Goal: Information Seeking & Learning: Learn about a topic

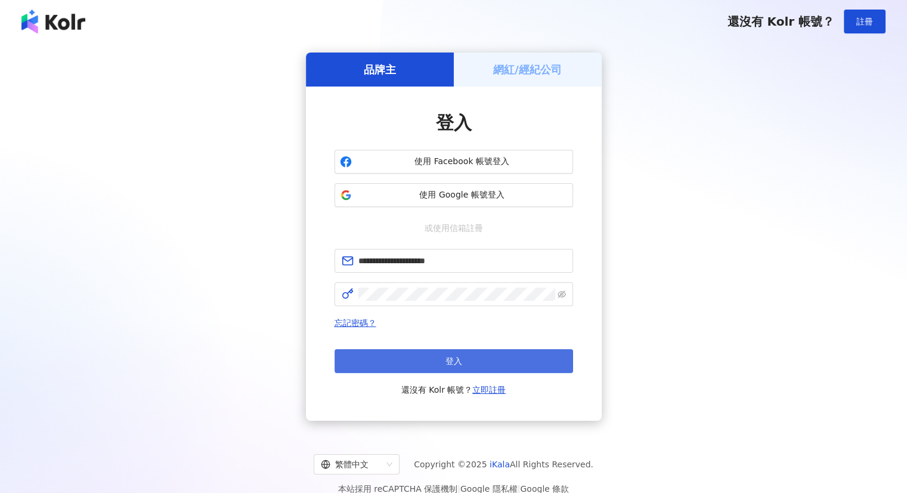
click at [419, 353] on button "登入" at bounding box center [454, 361] width 239 height 24
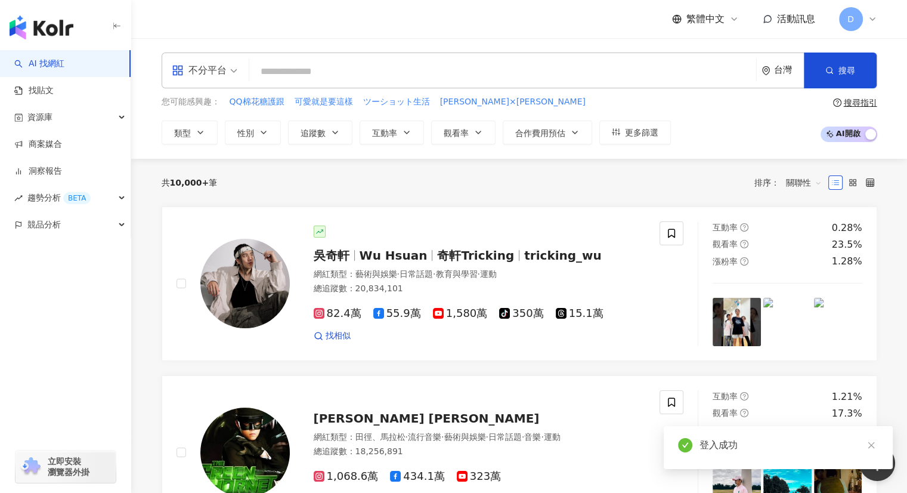
click at [307, 69] on input "search" at bounding box center [503, 71] width 498 height 23
type input "*****"
drag, startPoint x: 306, startPoint y: 69, endPoint x: 315, endPoint y: 75, distance: 10.8
click at [313, 76] on input "*****" at bounding box center [503, 71] width 498 height 23
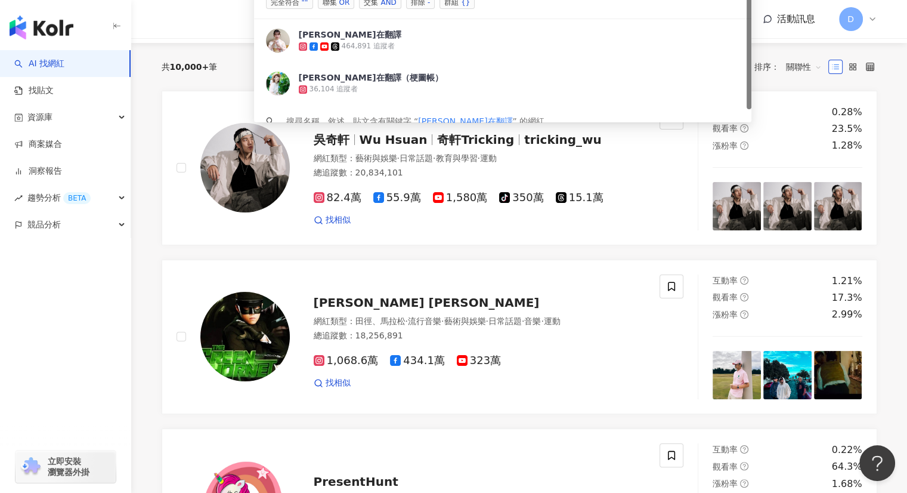
scroll to position [60, 0]
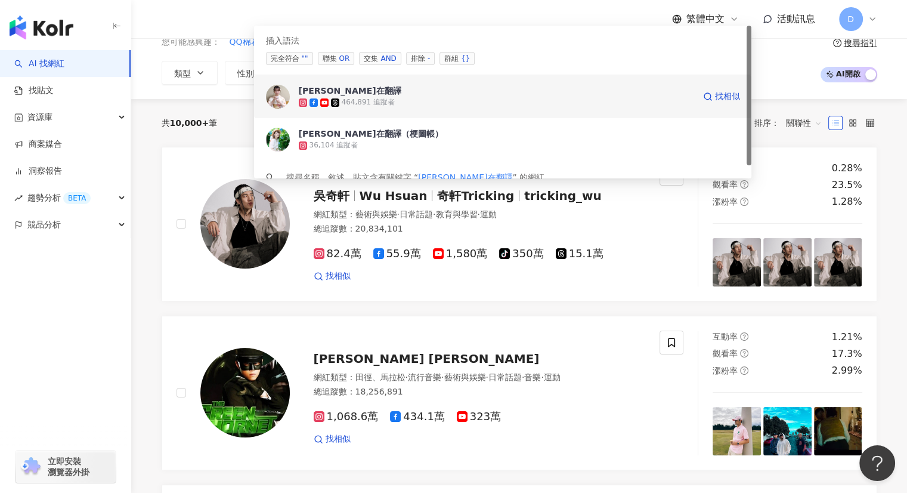
click at [336, 97] on div "464,891 追蹤者" at bounding box center [496, 103] width 395 height 12
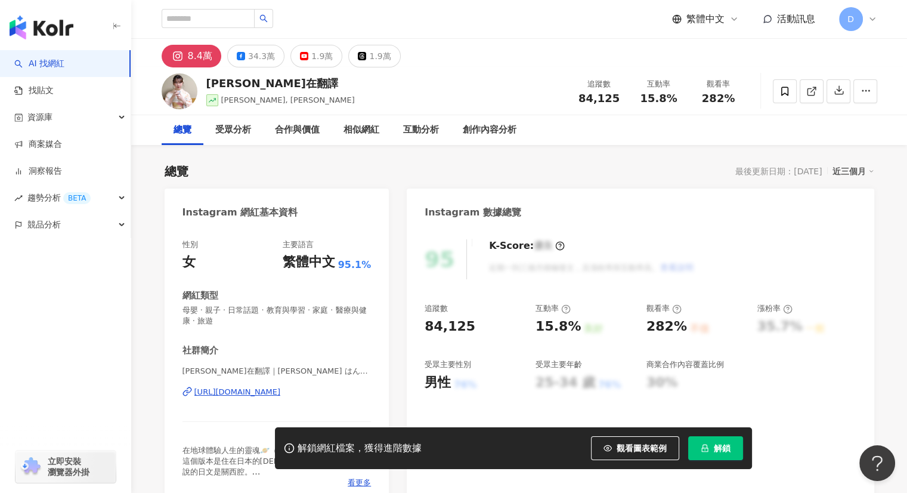
click at [851, 358] on div "追蹤數 84,125 互動率 15.8% 良好 觀看率 282% 不佳 漲粉率 35.7% 一般 受眾主要性別 男性 76% 受眾主要年齡 25-34 歲 7…" at bounding box center [640, 347] width 431 height 88
click at [709, 452] on button "解鎖" at bounding box center [715, 448] width 55 height 24
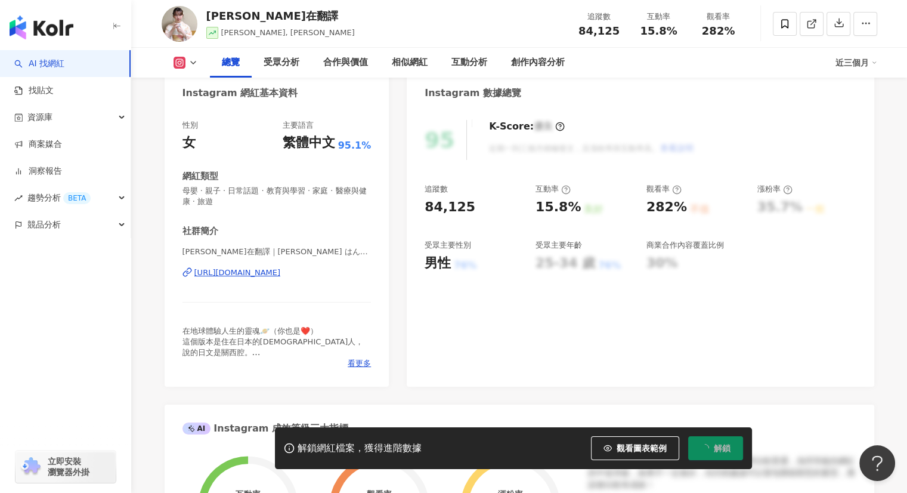
scroll to position [119, 0]
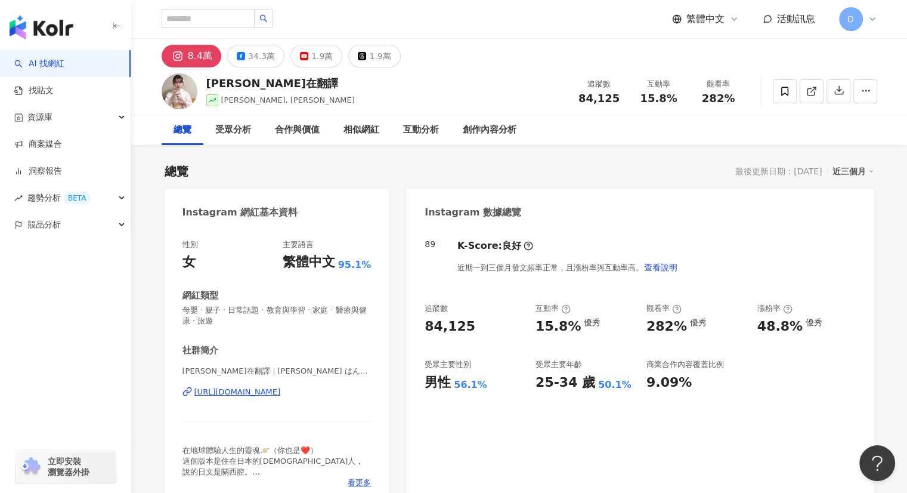
drag, startPoint x: 286, startPoint y: 76, endPoint x: 278, endPoint y: 84, distance: 11.8
click at [280, 79] on div "[PERSON_NAME]在翻譯 [PERSON_NAME], [PERSON_NAME] 追蹤數 84,125 互動率 15.8% 觀看率 282%" at bounding box center [520, 90] width 764 height 47
drag, startPoint x: 277, startPoint y: 86, endPoint x: 203, endPoint y: 86, distance: 74.0
click at [203, 86] on div "[PERSON_NAME]在翻譯 [PERSON_NAME], [PERSON_NAME] 追蹤數 84,125 互動率 15.8% 觀看率 282%" at bounding box center [520, 90] width 764 height 47
copy div "[PERSON_NAME]在翻譯"
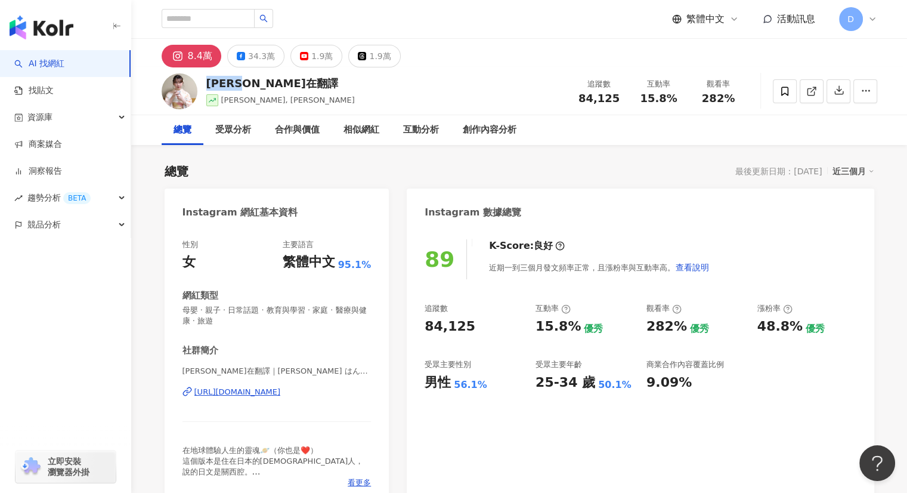
click at [236, 394] on div "[URL][DOMAIN_NAME]" at bounding box center [237, 392] width 86 height 11
click at [251, 57] on div "34.3萬" at bounding box center [261, 56] width 27 height 17
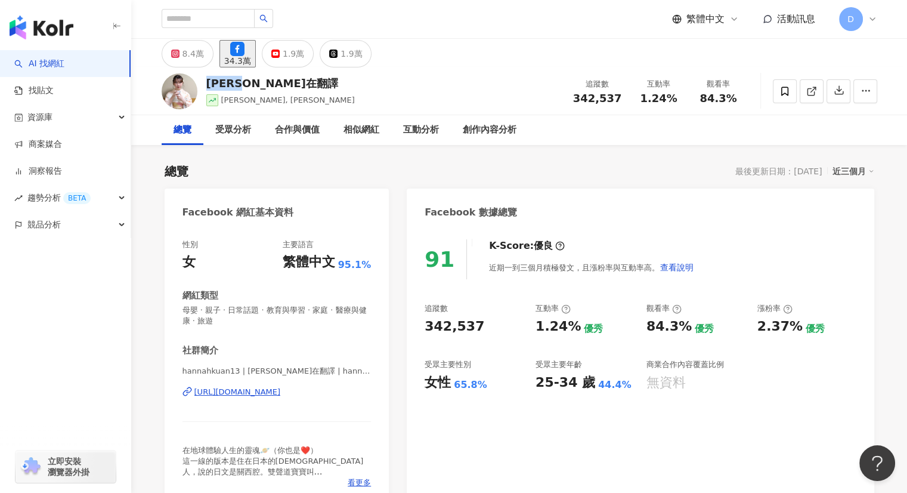
click at [233, 393] on div "https://www.facebook.com/495895400497285" at bounding box center [237, 392] width 86 height 11
click at [302, 52] on button "1.9萬" at bounding box center [288, 53] width 52 height 27
click at [304, 54] on div "1.9萬" at bounding box center [293, 53] width 21 height 17
click at [304, 54] on button "1.9萬" at bounding box center [288, 53] width 52 height 27
click at [304, 61] on div "1.9萬" at bounding box center [293, 53] width 21 height 17
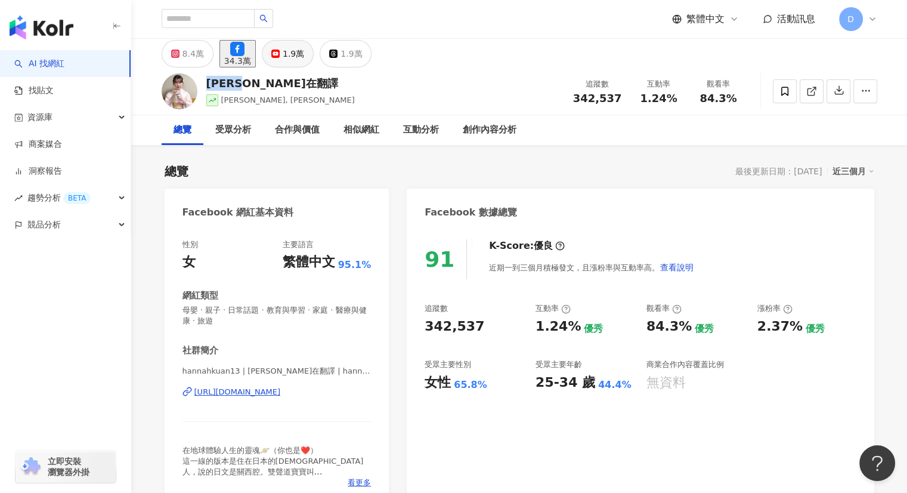
click at [304, 61] on div "1.9萬" at bounding box center [293, 53] width 21 height 17
click at [344, 104] on div "漢娜在翻譯 漢娜, 小松漢娜 追蹤數 342,537 互動率 1.24% 觀看率 84.3%" at bounding box center [520, 90] width 764 height 47
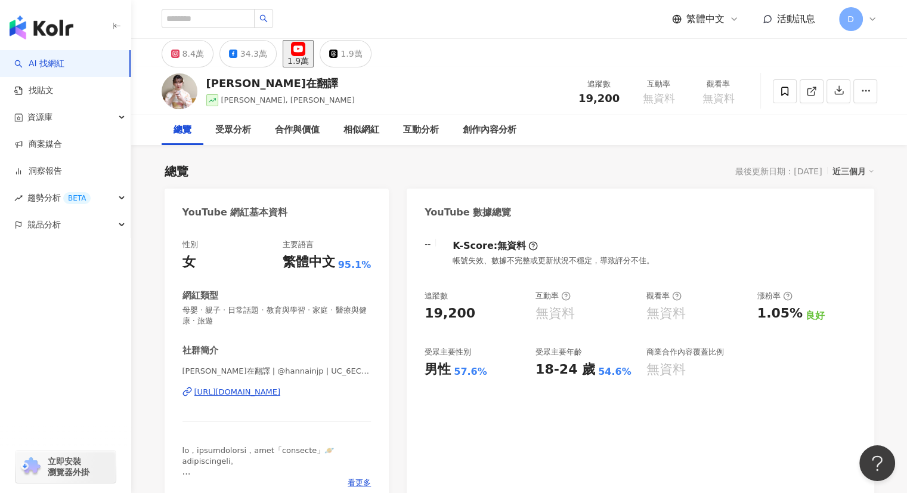
click at [281, 389] on div "https://www.youtube.com/channel/UC_6ECmvSCHclOFahVbk_H_g" at bounding box center [237, 392] width 86 height 11
